Goal: Task Accomplishment & Management: Complete application form

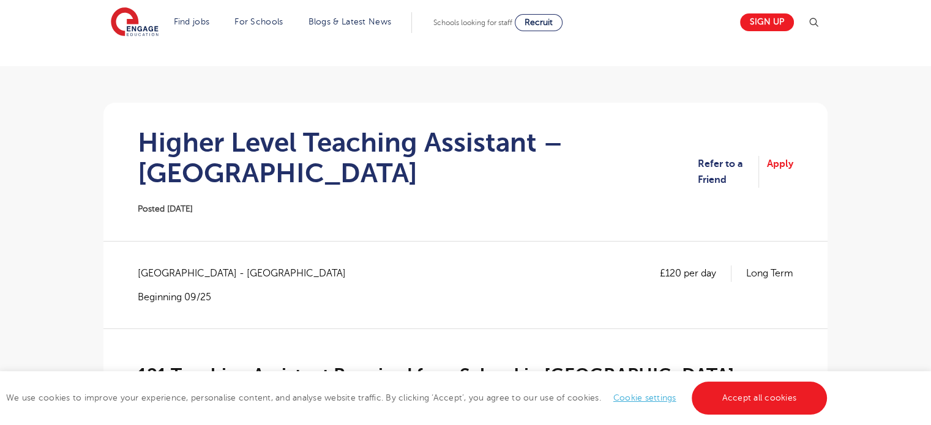
scroll to position [54, 0]
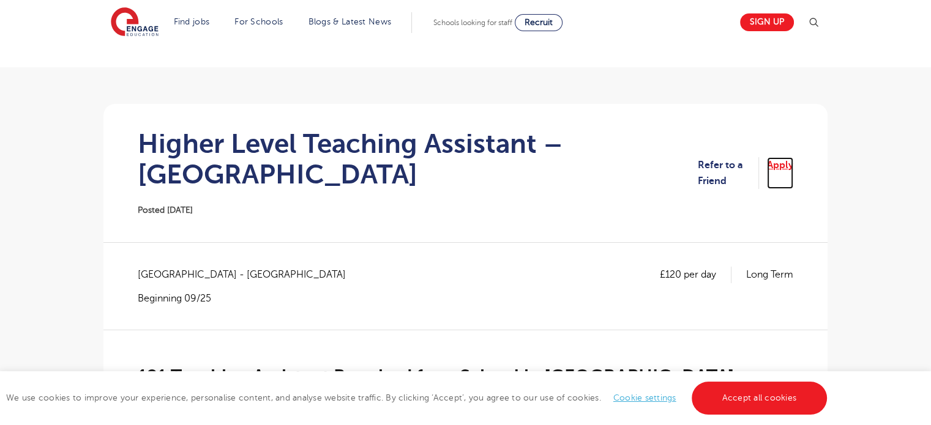
click at [776, 168] on link "Apply" at bounding box center [780, 173] width 26 height 32
